Goal: Entertainment & Leisure: Consume media (video, audio)

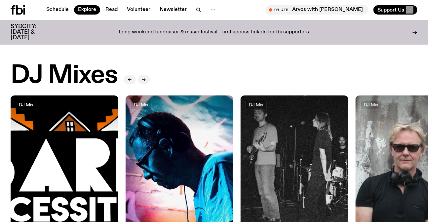
scroll to position [85, 0]
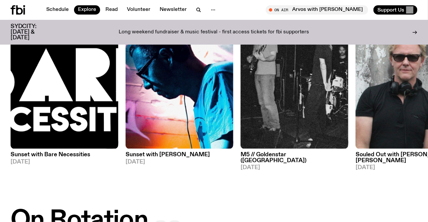
drag, startPoint x: 357, startPoint y: 109, endPoint x: 70, endPoint y: 99, distance: 286.7
click at [80, 102] on div "DJ Mix Sunset with Bare Necessities 26.08.25 DJ Mix Sunset with Simon Caldwell …" at bounding box center [214, 87] width 407 height 165
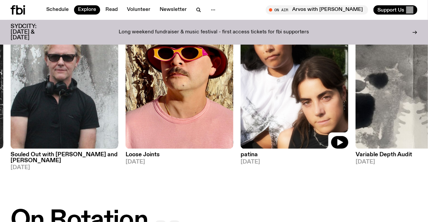
drag, startPoint x: 312, startPoint y: 86, endPoint x: 0, endPoint y: 88, distance: 311.9
click at [241, 90] on img at bounding box center [295, 77] width 108 height 144
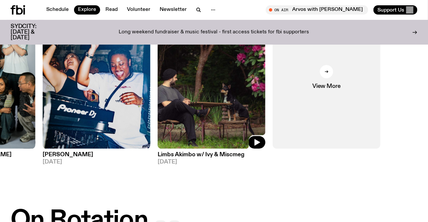
drag, startPoint x: 268, startPoint y: 85, endPoint x: 105, endPoint y: 85, distance: 162.6
click at [158, 85] on img at bounding box center [212, 77] width 108 height 144
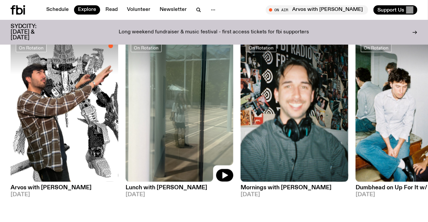
scroll to position [295, 0]
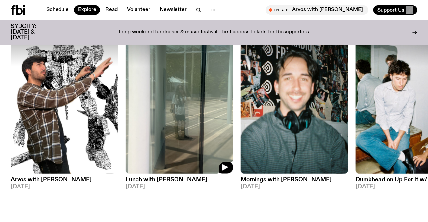
click at [241, 92] on img at bounding box center [295, 102] width 108 height 144
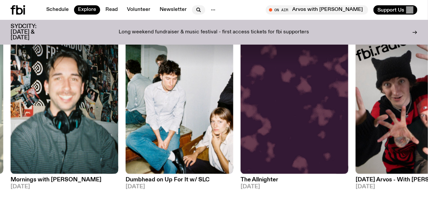
click at [197, 10] on icon "button" at bounding box center [199, 10] width 8 height 8
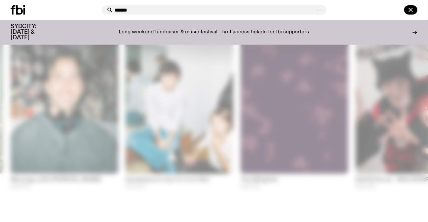
type input "******"
click at [353, 9] on div at bounding box center [373, 9] width 89 height 9
click at [370, 86] on div at bounding box center [214, 111] width 428 height 222
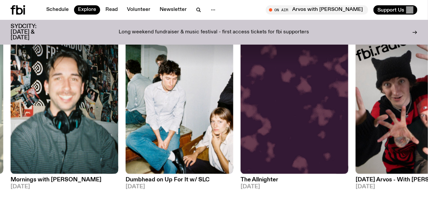
drag, startPoint x: 388, startPoint y: 92, endPoint x: 87, endPoint y: 99, distance: 301.4
click at [105, 99] on div "On Rotation Arvos with Mateo Baskaran 27.08.25 On Rotation Lunch with Louisa Ch…" at bounding box center [214, 115] width 407 height 171
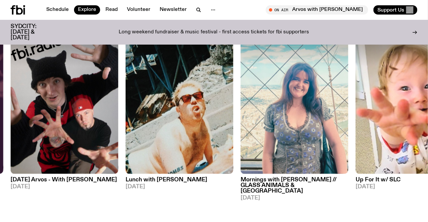
drag, startPoint x: 251, startPoint y: 86, endPoint x: 142, endPoint y: 86, distance: 109.7
click at [356, 86] on img at bounding box center [410, 102] width 108 height 144
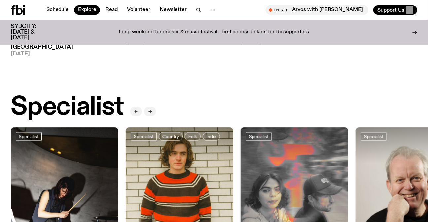
scroll to position [506, 0]
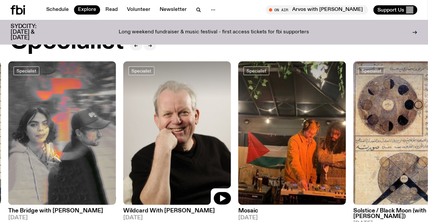
drag, startPoint x: 390, startPoint y: 101, endPoint x: 155, endPoint y: 112, distance: 234.5
click at [156, 112] on img at bounding box center [177, 133] width 108 height 144
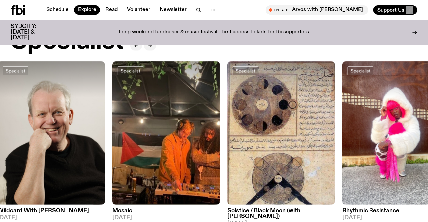
drag, startPoint x: 363, startPoint y: 109, endPoint x: 50, endPoint y: 109, distance: 313.2
click at [102, 112] on div "Specialist Surfacing with Holly Conner/ilex 26.08.25 Specialist Country Folk In…" at bounding box center [214, 143] width 407 height 165
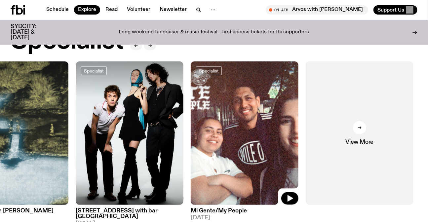
drag, startPoint x: 387, startPoint y: 108, endPoint x: 110, endPoint y: 103, distance: 276.9
click at [123, 109] on div "Specialist Surfacing with Holly Conner/ilex 26.08.25 Specialist Country Folk In…" at bounding box center [214, 143] width 407 height 165
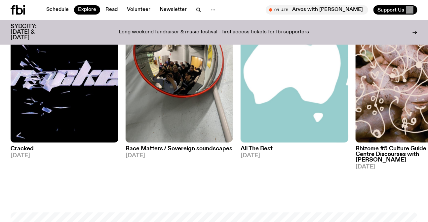
scroll to position [806, 0]
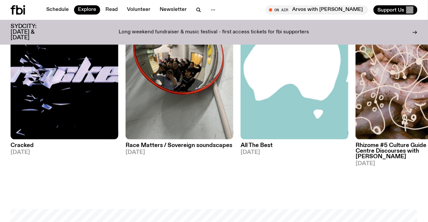
drag, startPoint x: 215, startPoint y: 102, endPoint x: 0, endPoint y: 83, distance: 215.6
click at [356, 99] on img at bounding box center [410, 68] width 108 height 144
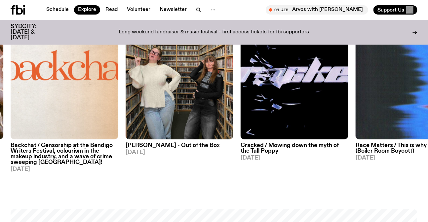
click at [23, 5] on icon at bounding box center [18, 9] width 15 height 9
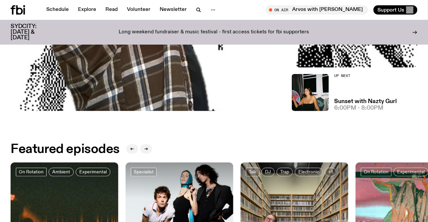
scroll to position [325, 0]
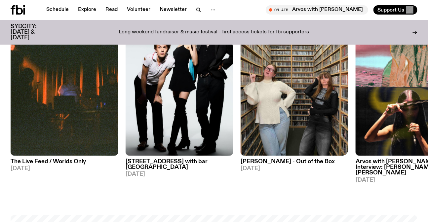
drag, startPoint x: 383, startPoint y: 117, endPoint x: 94, endPoint y: 102, distance: 289.5
click at [151, 112] on div "On Rotation Ambient Experimental The Live Feed / Worlds Only 01.08.25 Specialis…" at bounding box center [214, 98] width 407 height 171
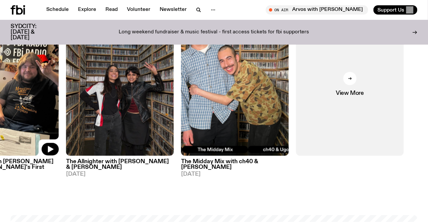
drag, startPoint x: 300, startPoint y: 116, endPoint x: 432, endPoint y: 119, distance: 131.9
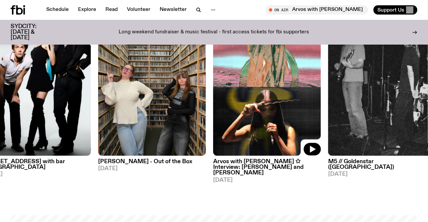
drag, startPoint x: 199, startPoint y: 110, endPoint x: 432, endPoint y: 115, distance: 233.0
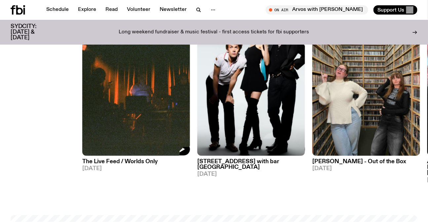
drag, startPoint x: 116, startPoint y: 94, endPoint x: 344, endPoint y: 109, distance: 227.9
click at [343, 109] on div "On Rotation Ambient Experimental The Live Feed / Worlds Only 01.08.25 Specialis…" at bounding box center [214, 98] width 407 height 171
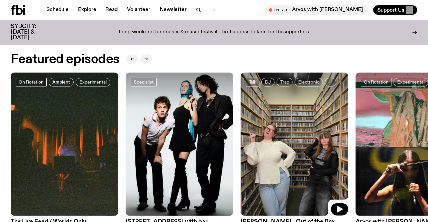
scroll to position [295, 0]
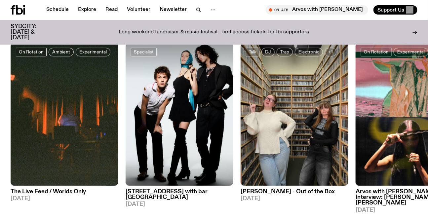
drag, startPoint x: 400, startPoint y: 63, endPoint x: 169, endPoint y: 60, distance: 231.3
click at [356, 61] on div at bounding box center [410, 61] width 108 height 36
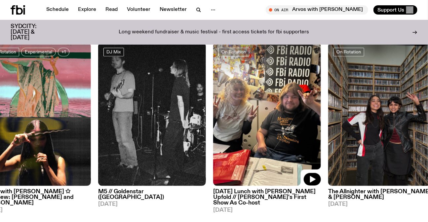
drag, startPoint x: 363, startPoint y: 139, endPoint x: 257, endPoint y: 138, distance: 106.1
click at [257, 139] on img at bounding box center [267, 115] width 108 height 144
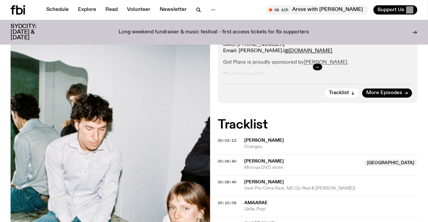
scroll to position [206, 0]
